Goal: Information Seeking & Learning: Learn about a topic

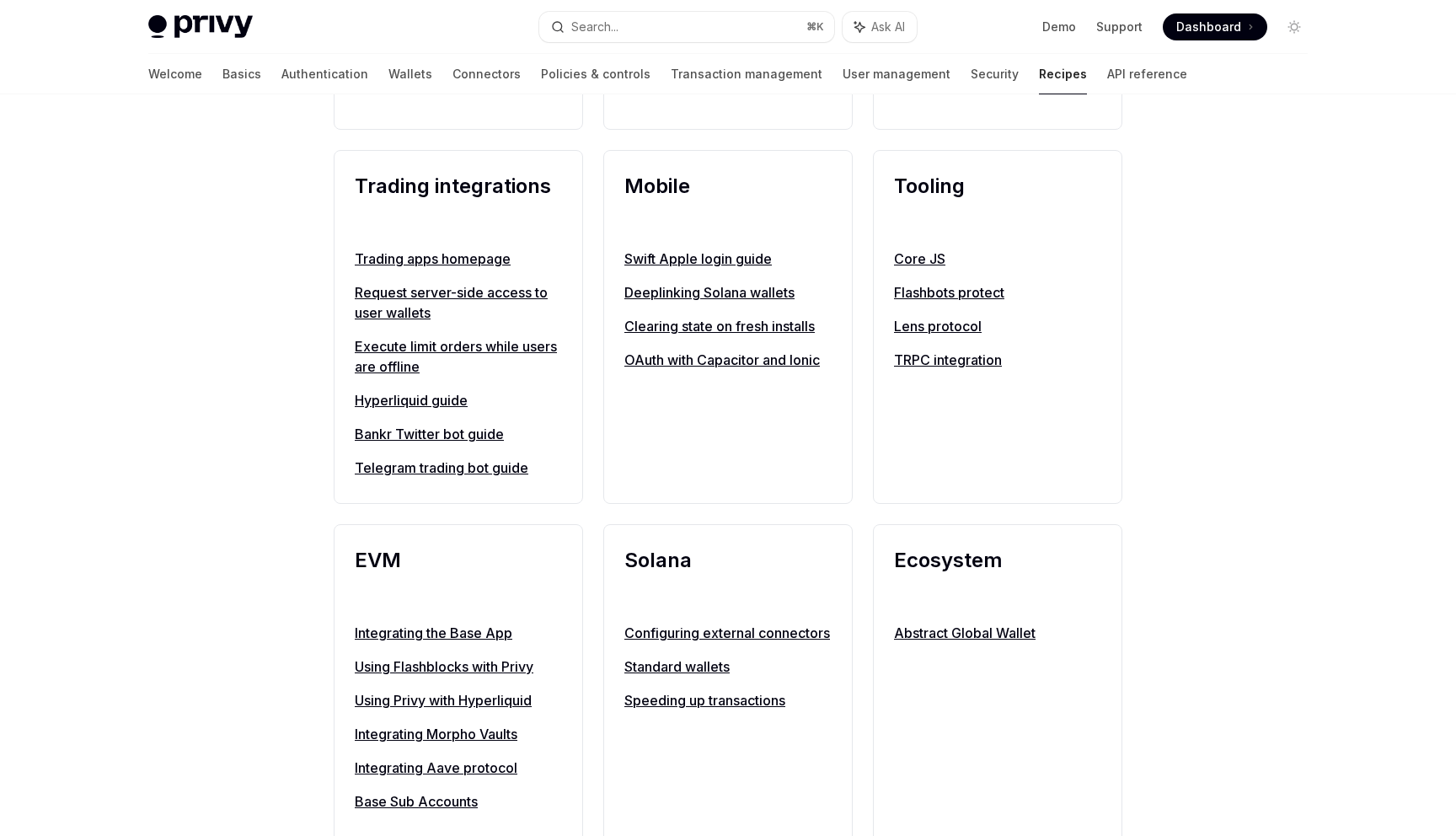
scroll to position [1441, 0]
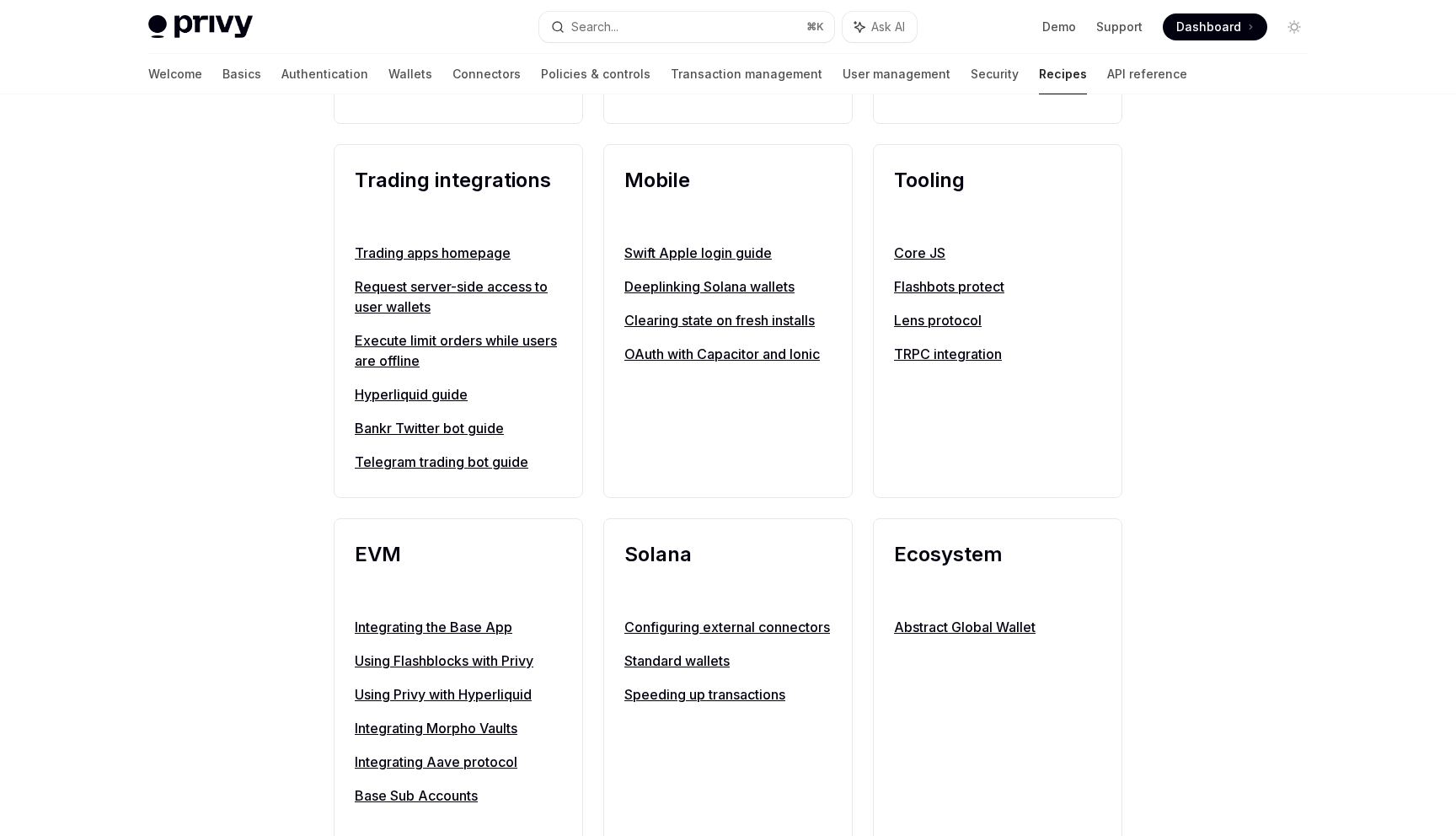
click at [471, 264] on link "Trading apps homepage" at bounding box center [459, 253] width 207 height 21
click at [430, 405] on link "Hyperliquid guide" at bounding box center [459, 395] width 207 height 21
click at [440, 472] on link "Telegram trading bot guide" at bounding box center [459, 462] width 207 height 21
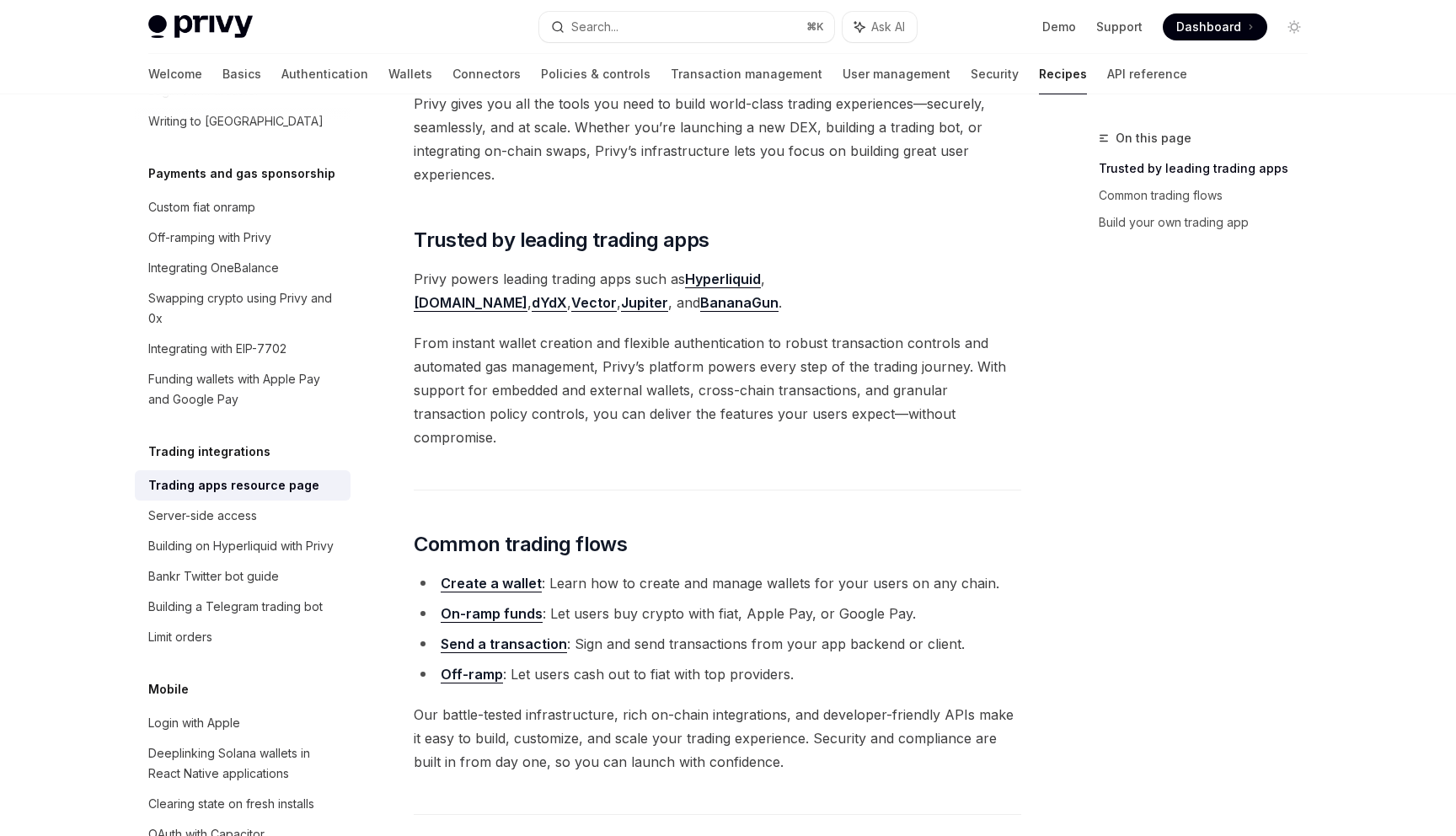
scroll to position [130, 0]
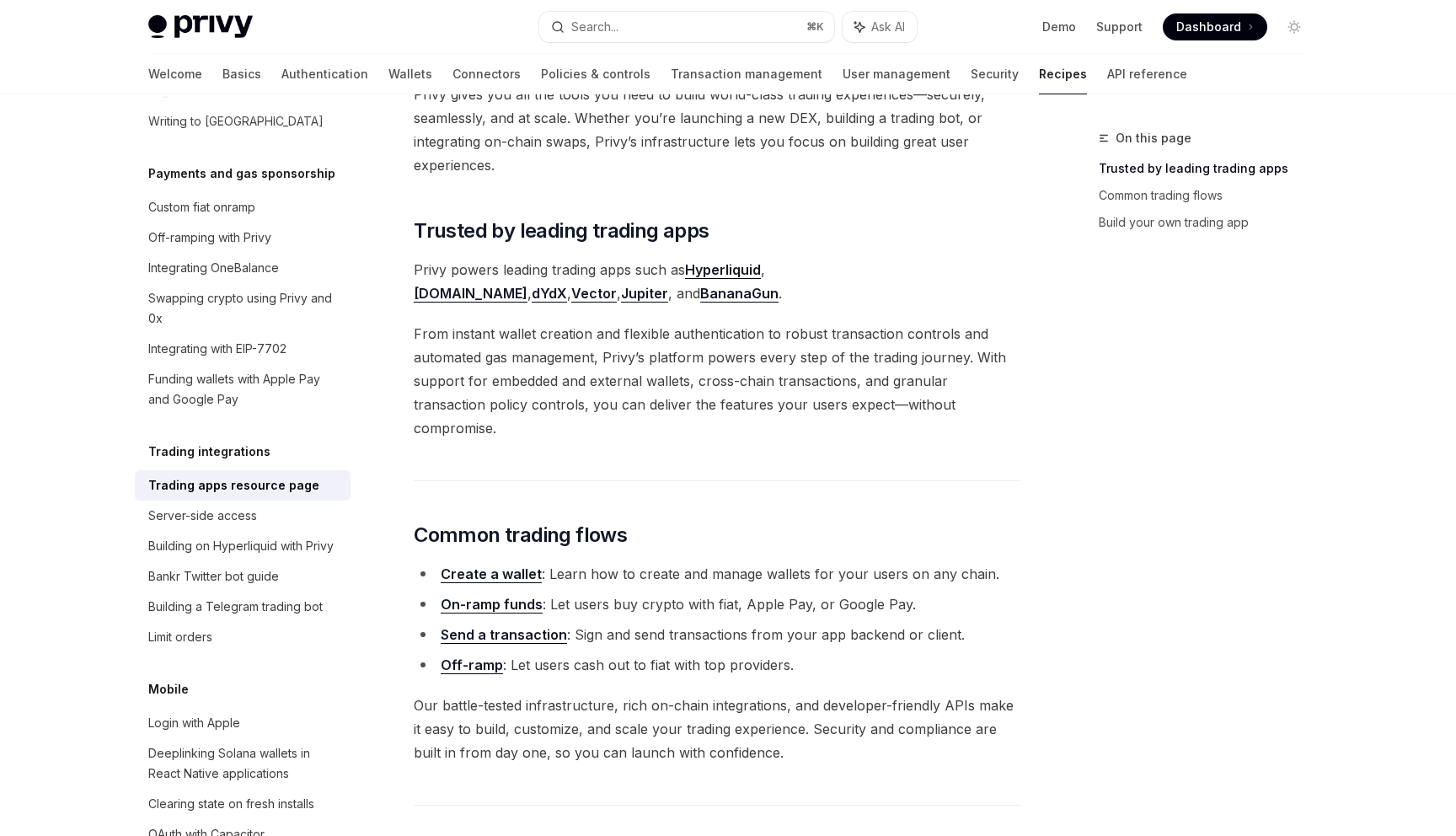
click at [528, 285] on link "pump.fun" at bounding box center [470, 294] width 113 height 18
click at [668, 285] on link "Jupiter" at bounding box center [645, 294] width 47 height 18
